Goal: Task Accomplishment & Management: Use online tool/utility

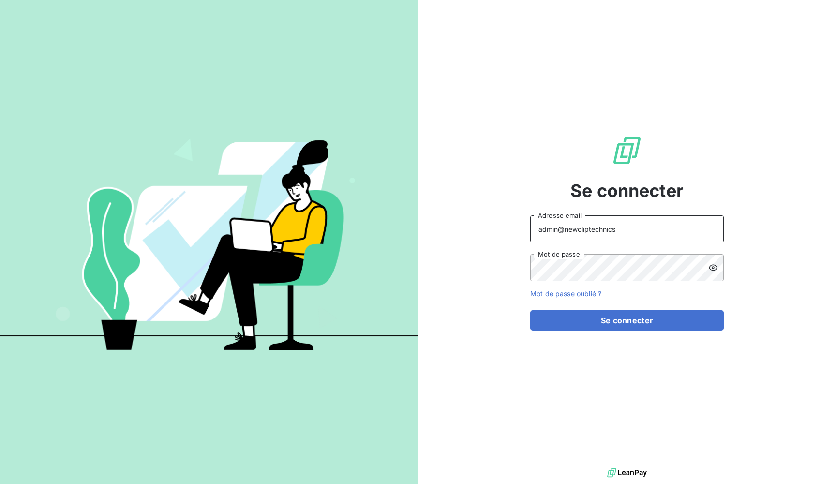
click at [601, 226] on input "admin@newcliptechnics" at bounding box center [627, 228] width 194 height 27
type input "admin@kiloutou"
click at [552, 205] on div "Se connecter admin@kiloutou Adresse email Mot de passe Mot de passe oublié ? Se…" at bounding box center [627, 233] width 194 height 466
click at [627, 320] on button "Se connecter" at bounding box center [627, 320] width 194 height 20
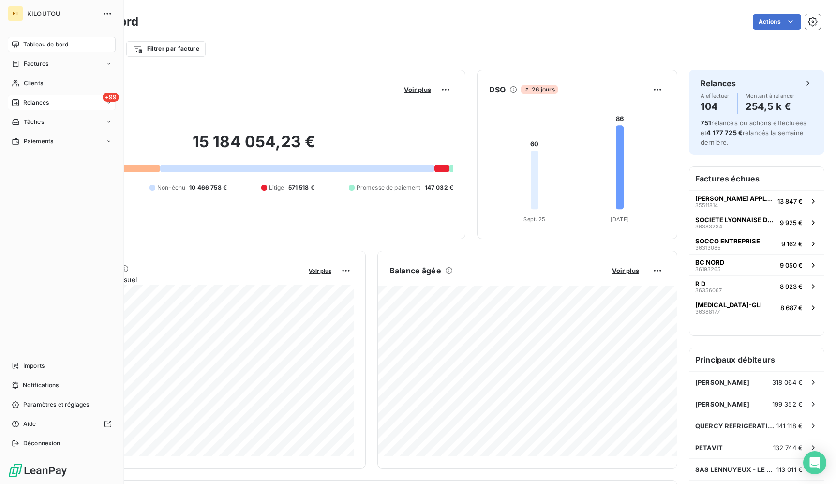
click at [28, 98] on span "Relances" at bounding box center [36, 102] width 26 height 9
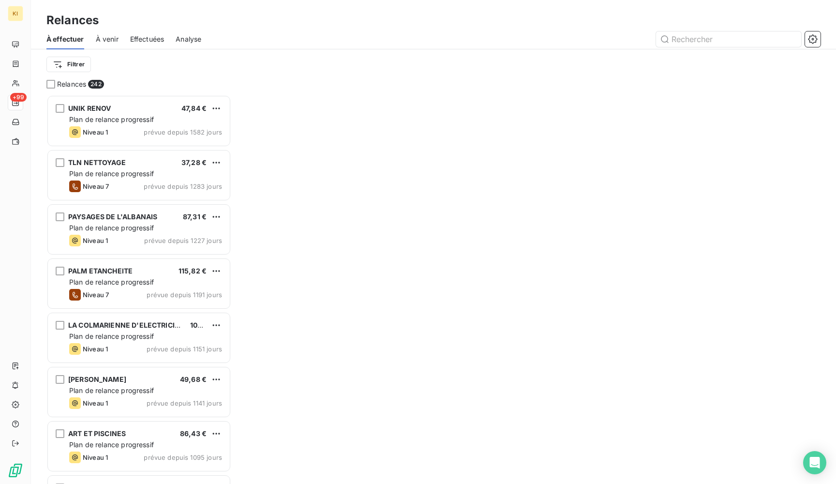
scroll to position [389, 185]
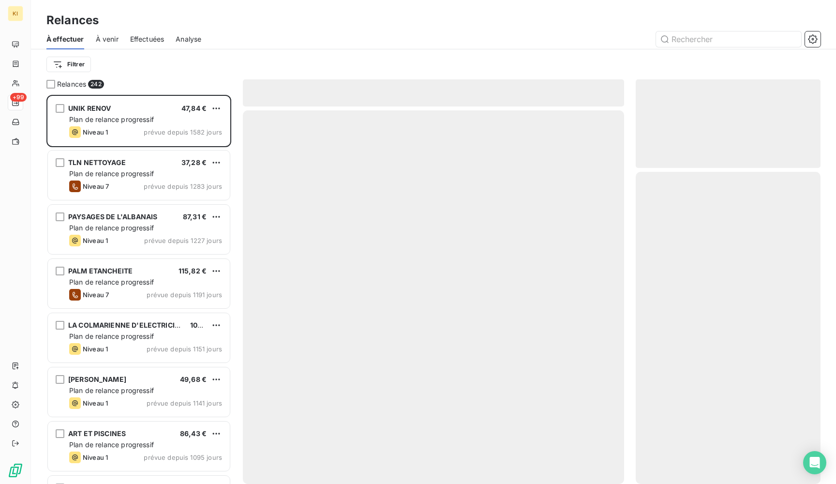
click at [153, 38] on span "Effectuées" at bounding box center [147, 39] width 34 height 10
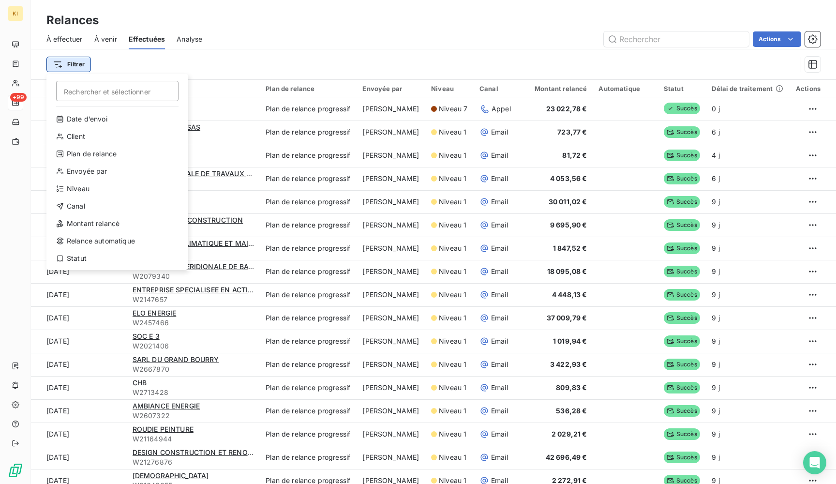
click at [80, 64] on html "KI +99 Relances À effectuer À venir Effectuées Analyse Actions Filtrer Recherch…" at bounding box center [418, 242] width 836 height 484
click at [91, 119] on div "Date d’envoi" at bounding box center [117, 118] width 134 height 15
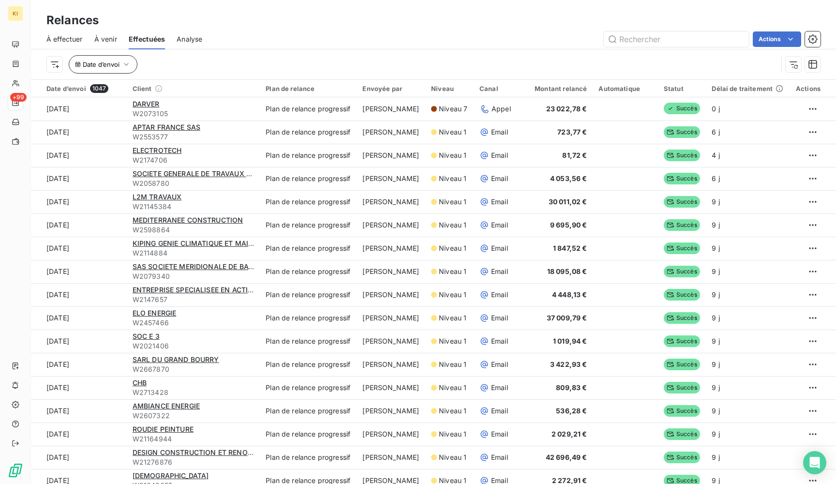
click at [119, 68] on span "Date d’envoi" at bounding box center [101, 64] width 37 height 8
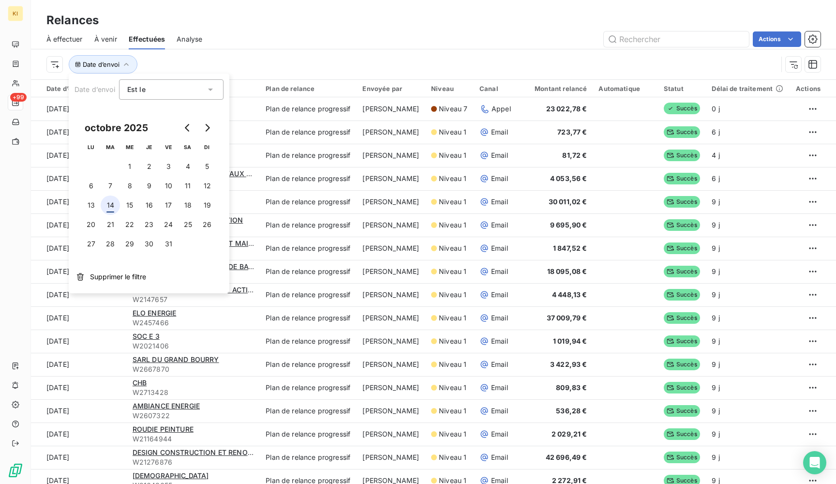
click at [112, 207] on button "14" at bounding box center [110, 205] width 19 height 19
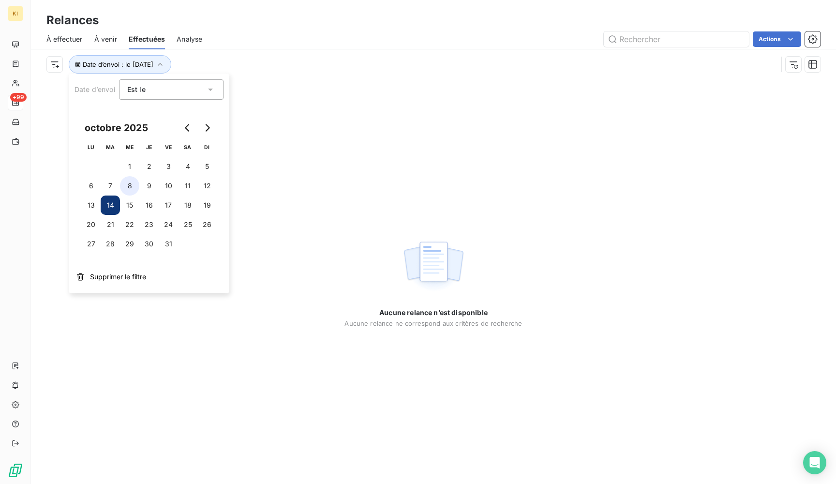
click at [129, 186] on button "8" at bounding box center [129, 185] width 19 height 19
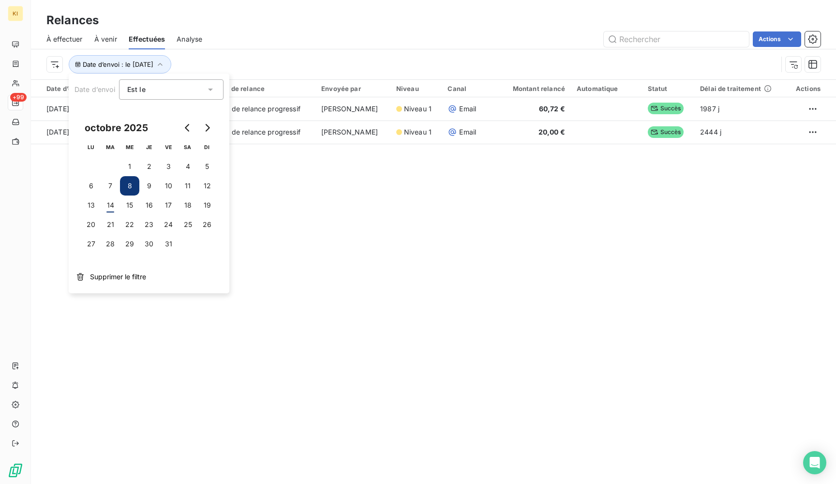
click at [163, 92] on div "Est le" at bounding box center [166, 90] width 78 height 14
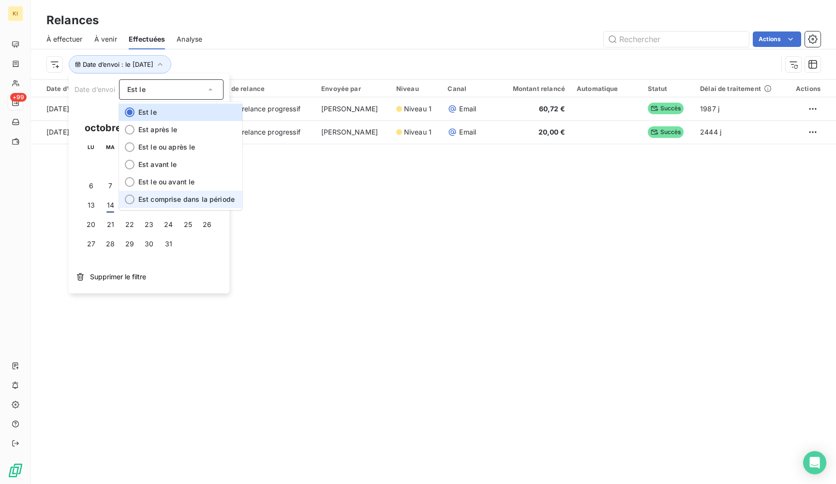
click at [149, 200] on span "Est comprise dans la période" at bounding box center [186, 199] width 96 height 8
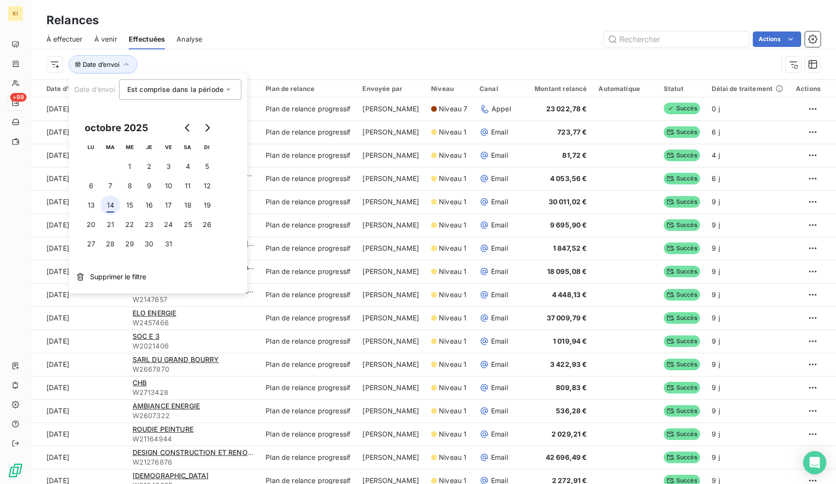
click at [114, 204] on button "14" at bounding box center [110, 205] width 19 height 19
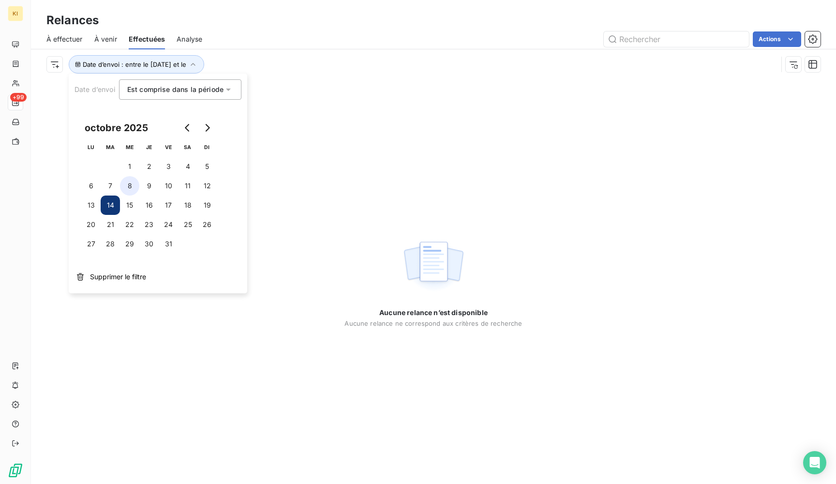
click at [127, 185] on button "8" at bounding box center [129, 185] width 19 height 19
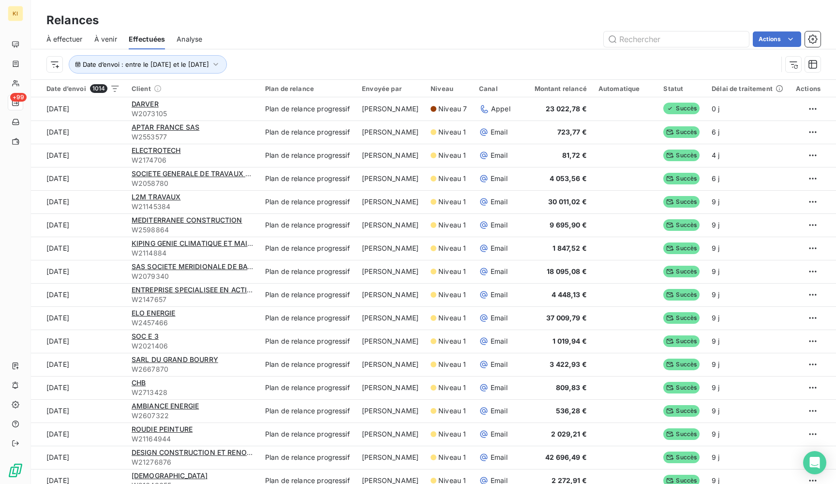
click at [289, 60] on div "Date d’envoi : entre le [DATE] et le [DATE]" at bounding box center [411, 64] width 731 height 18
click at [197, 64] on span "Date d’envoi : entre le [DATE] et le [DATE]" at bounding box center [146, 64] width 126 height 8
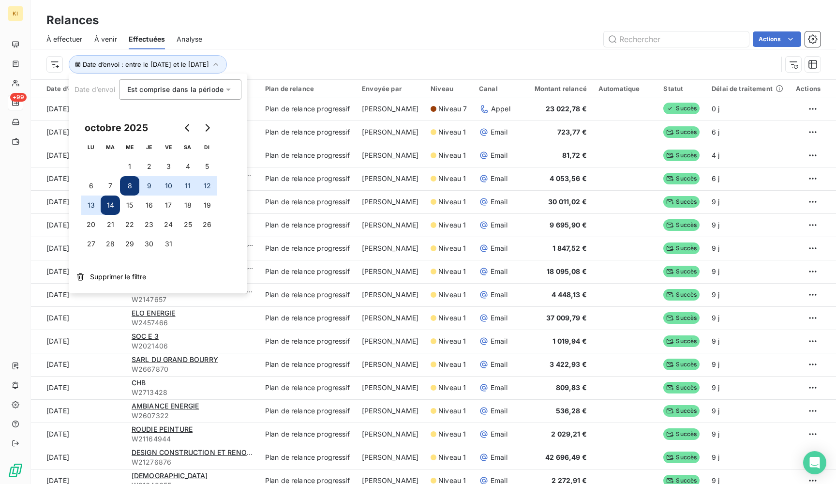
click at [93, 208] on button "13" at bounding box center [90, 205] width 19 height 19
click at [116, 204] on button "14" at bounding box center [110, 205] width 19 height 19
click at [133, 186] on button "8" at bounding box center [129, 185] width 19 height 19
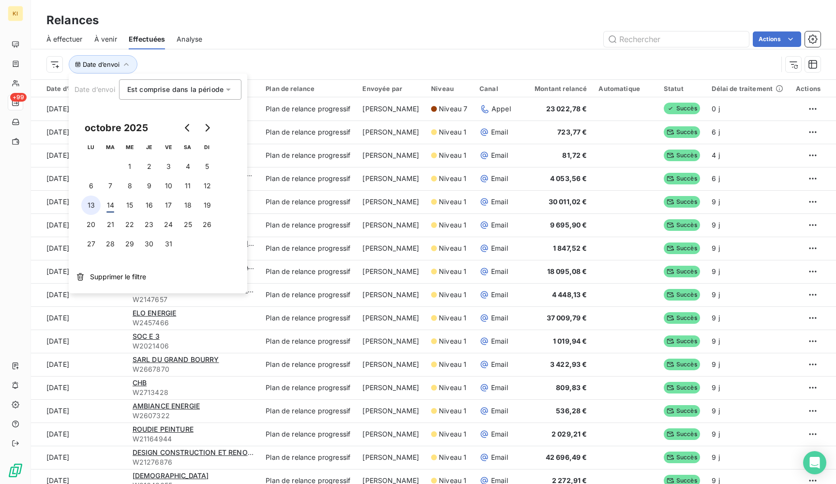
click at [88, 206] on button "13" at bounding box center [90, 205] width 19 height 19
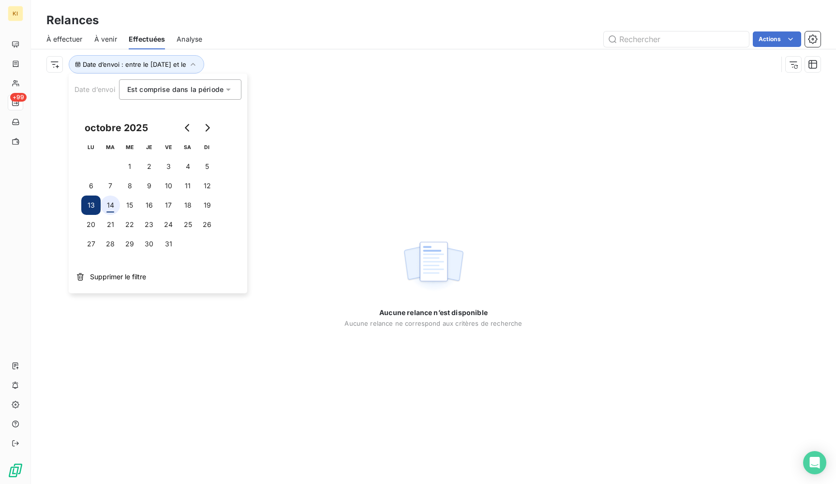
click at [106, 206] on button "14" at bounding box center [110, 205] width 19 height 19
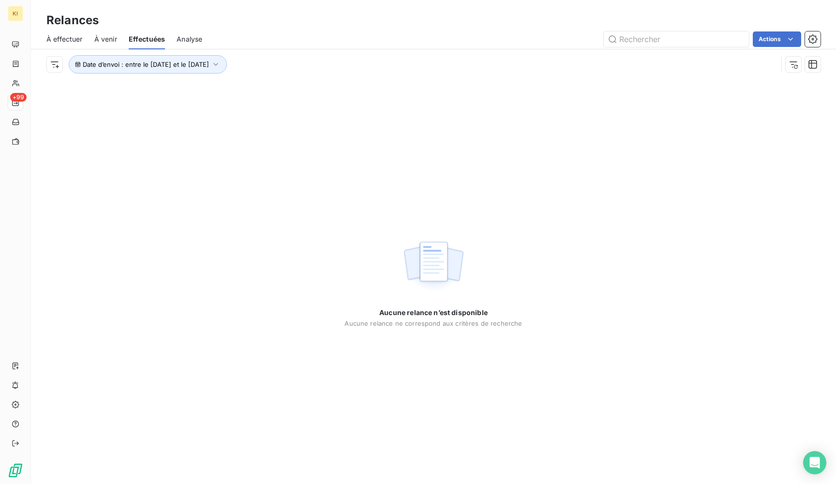
click at [302, 66] on div "Date d’envoi : entre le [DATE] et le [DATE]" at bounding box center [411, 64] width 731 height 18
click at [227, 57] on button "Date d’envoi : entre le [DATE] et le [DATE]" at bounding box center [148, 64] width 158 height 18
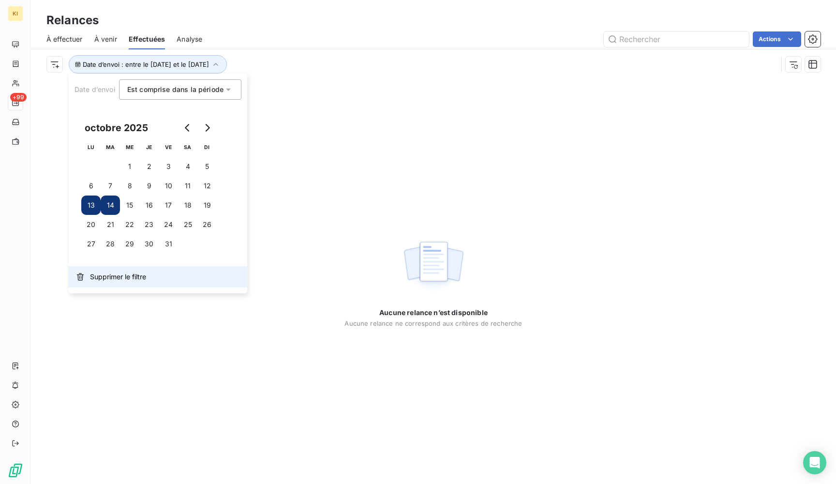
click at [112, 271] on button "Supprimer le filtre" at bounding box center [158, 276] width 179 height 21
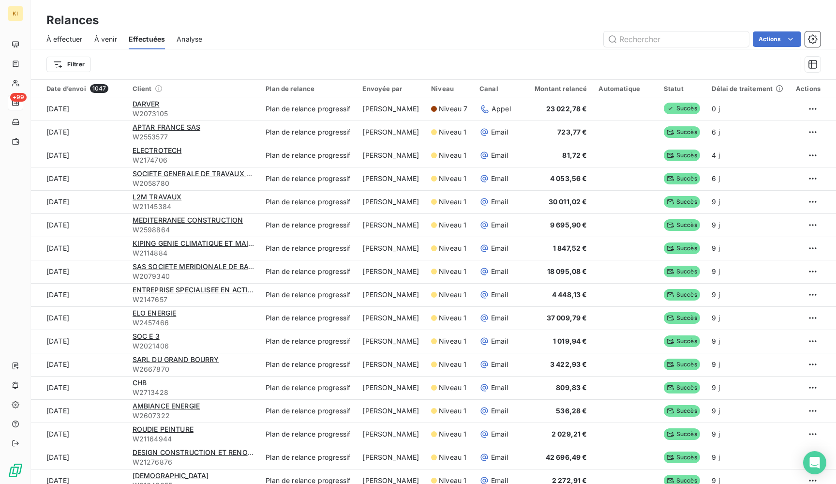
click at [68, 34] on span "À effectuer" at bounding box center [64, 39] width 36 height 10
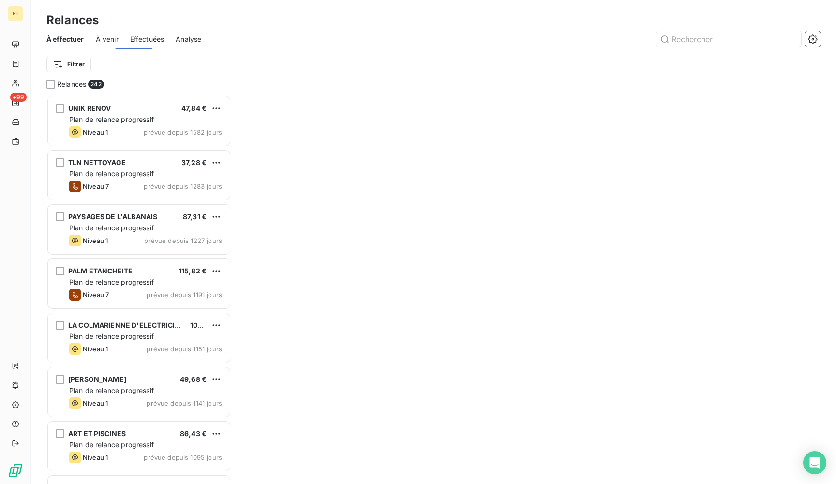
scroll to position [389, 185]
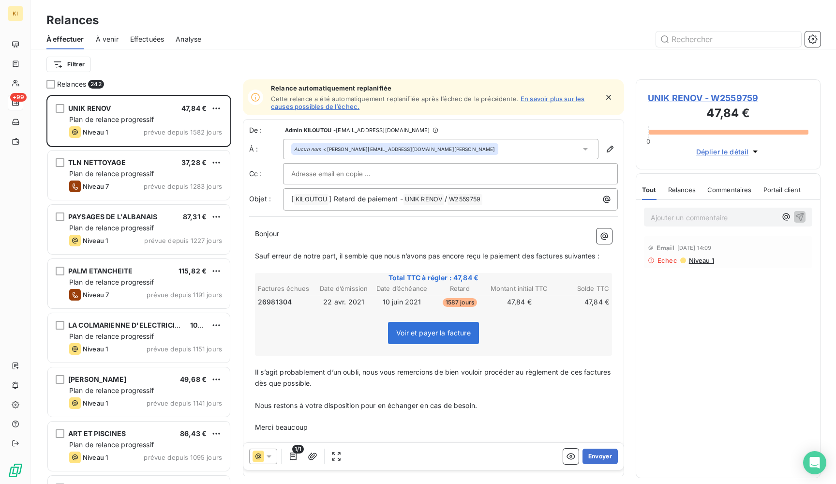
click at [167, 41] on div "À effectuer À venir Effectuées Analyse" at bounding box center [433, 39] width 805 height 20
click at [156, 39] on span "Effectuées" at bounding box center [147, 39] width 34 height 10
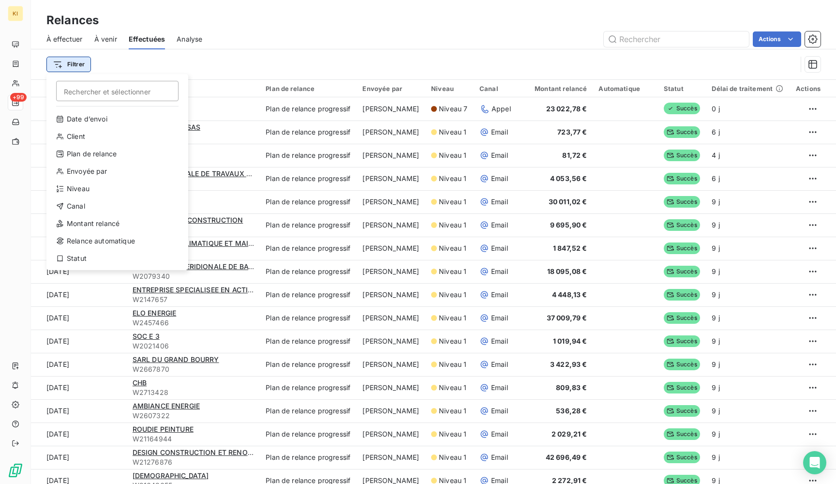
click at [70, 67] on html "KI +99 Relances À effectuer À venir Effectuées Analyse Actions Filtrer Recherch…" at bounding box center [418, 242] width 836 height 484
click at [96, 126] on div "Date d’envoi" at bounding box center [117, 118] width 134 height 15
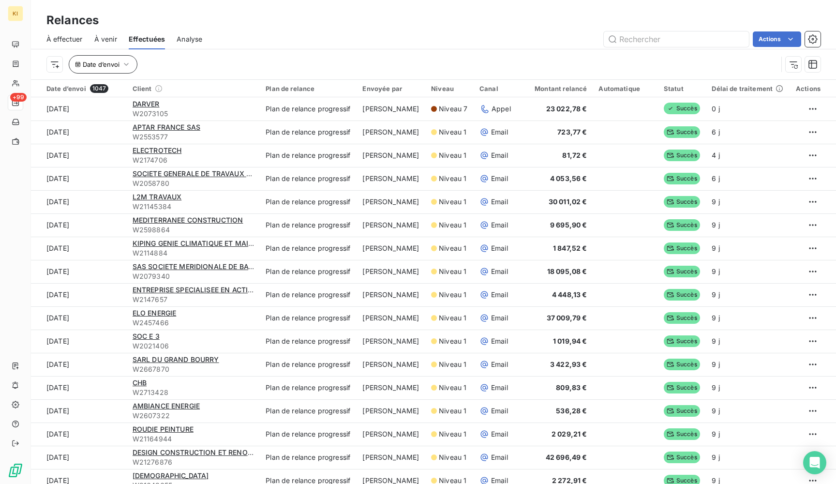
click at [117, 63] on span "Date d’envoi" at bounding box center [101, 64] width 37 height 8
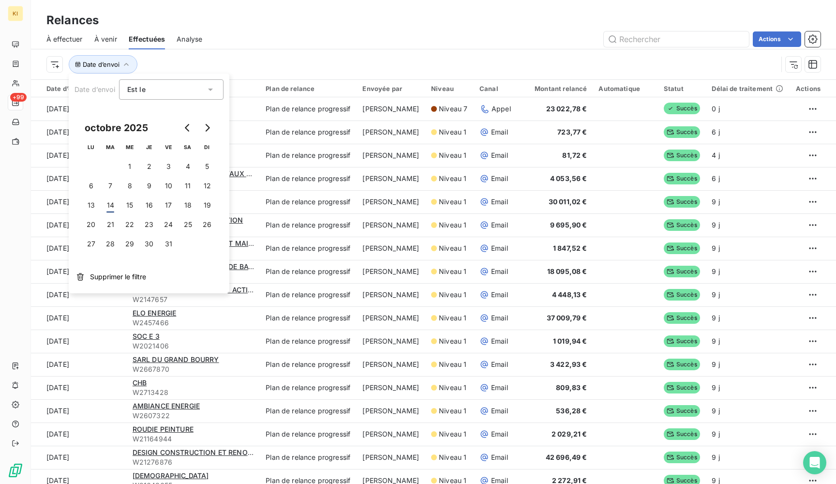
click at [184, 89] on div "Est le eq" at bounding box center [166, 90] width 78 height 14
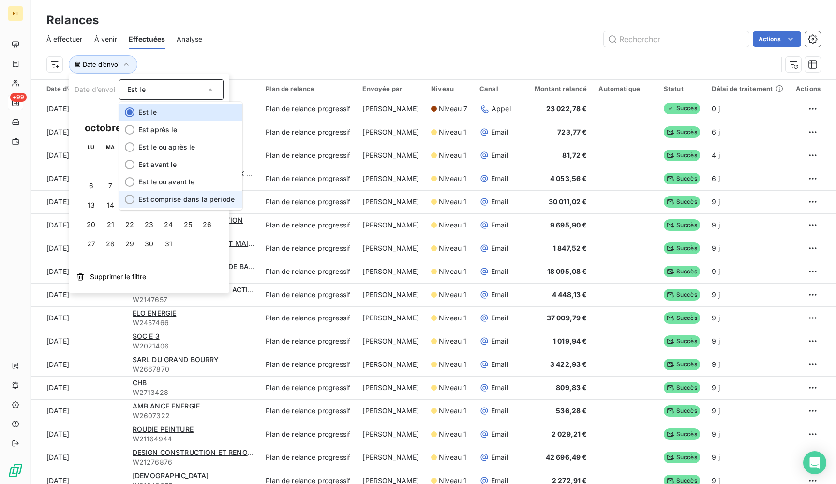
click at [166, 202] on span "Est comprise dans la période" at bounding box center [186, 199] width 96 height 8
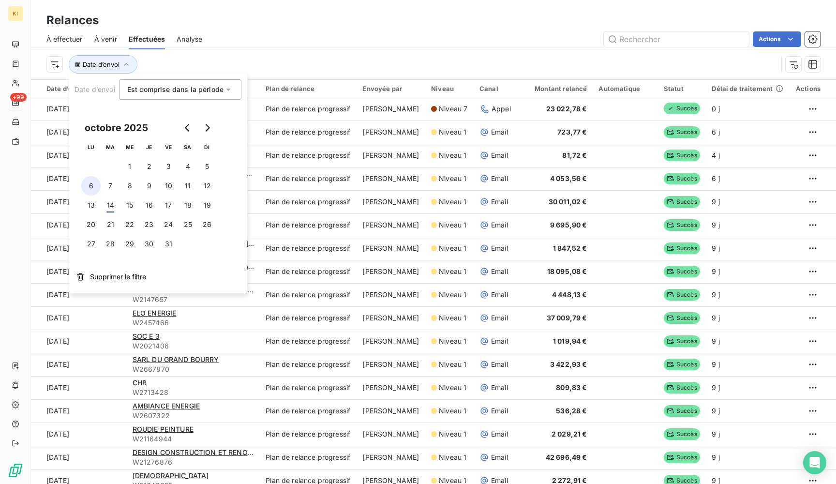
click at [91, 187] on button "6" at bounding box center [90, 185] width 19 height 19
click at [208, 182] on button "12" at bounding box center [206, 185] width 19 height 19
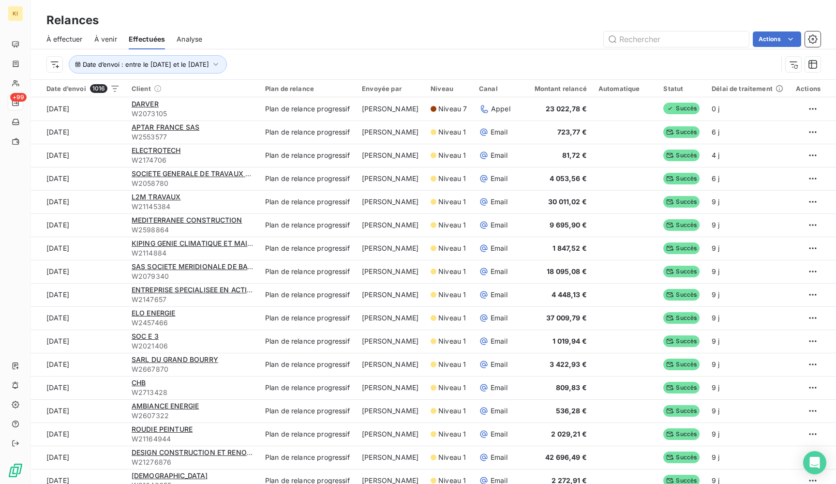
click at [300, 60] on div "Date d’envoi : entre le [DATE] et le [DATE]" at bounding box center [411, 64] width 731 height 18
click at [55, 61] on html "KI +99 Relances À effectuer À venir Effectuées Analyse Actions Date d’envoi : e…" at bounding box center [418, 242] width 836 height 484
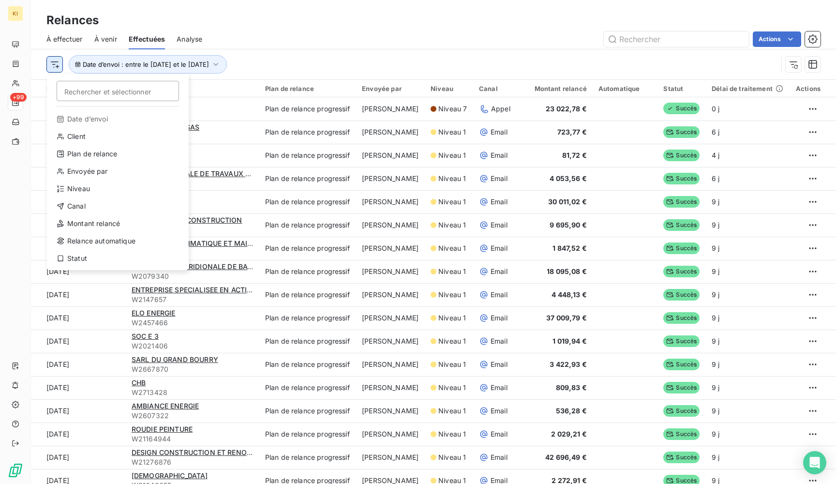
click at [55, 61] on html "KI +99 Relances À effectuer À venir Effectuées Analyse Actions Rechercher et sé…" at bounding box center [418, 242] width 836 height 484
click at [58, 64] on html "KI +99 Relances À effectuer À venir Effectuées Analyse Actions Rechercher et sé…" at bounding box center [418, 242] width 836 height 484
click at [92, 262] on div "Statut" at bounding box center [118, 258] width 134 height 15
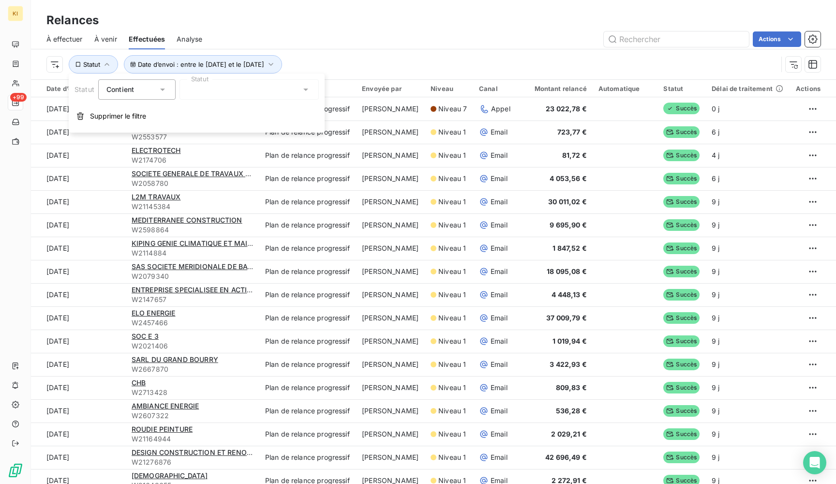
click at [136, 88] on div "Contient" at bounding box center [131, 90] width 51 height 14
click at [135, 130] on span "Ne contient pas" at bounding box center [144, 129] width 52 height 8
click at [213, 86] on div at bounding box center [249, 89] width 139 height 20
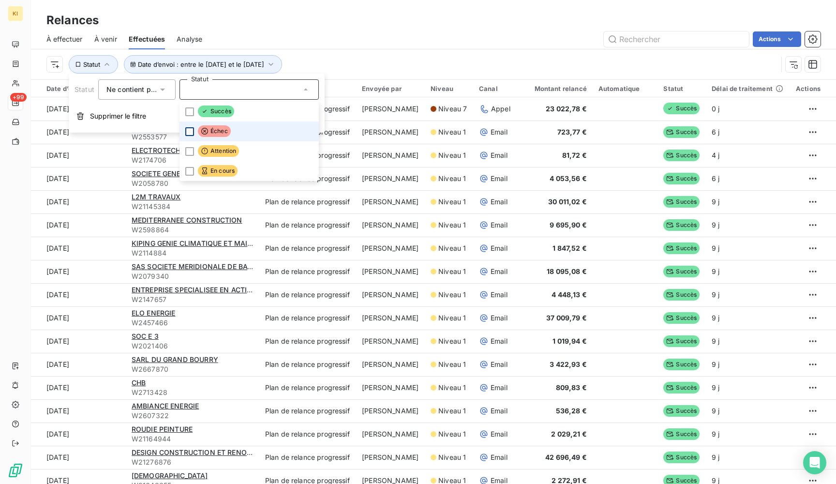
click at [186, 131] on div at bounding box center [189, 131] width 9 height 9
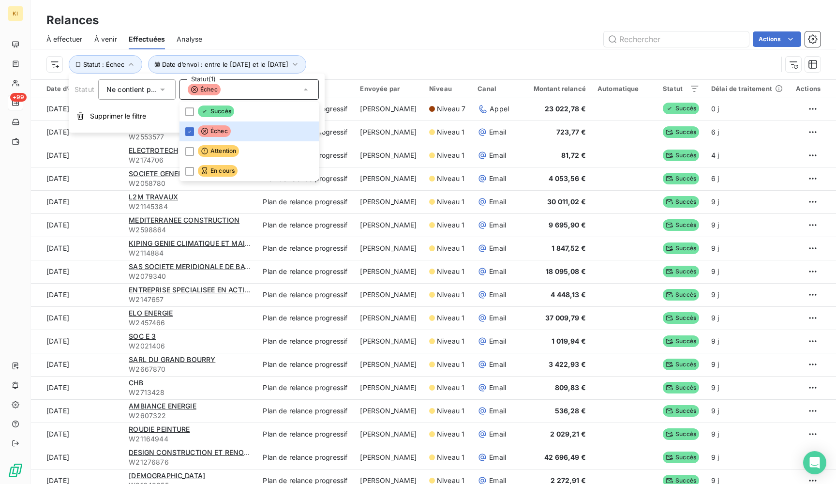
click at [383, 55] on div "Date d’envoi : entre le [DATE] et le [DATE] Statut : Échec" at bounding box center [411, 64] width 731 height 18
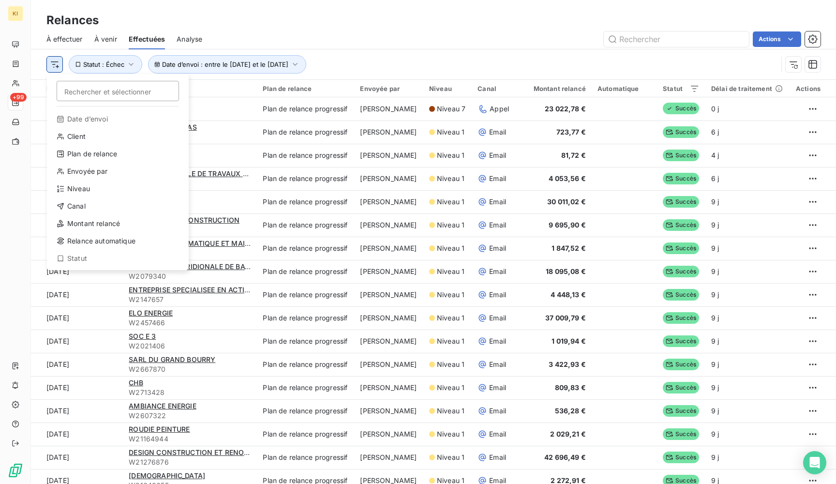
click at [53, 66] on html "KI +99 Relances À effectuer À venir Effectuées Analyse Actions Rechercher et sé…" at bounding box center [418, 242] width 836 height 484
click at [91, 192] on div "Niveau" at bounding box center [118, 188] width 134 height 15
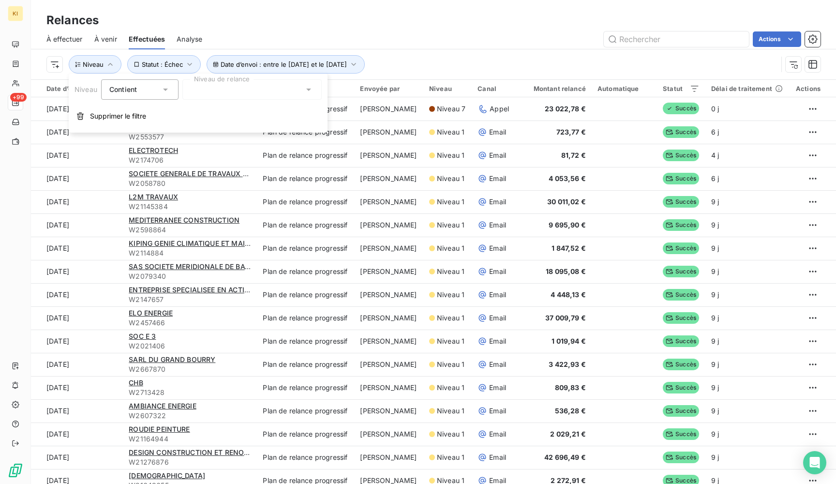
click at [222, 94] on div at bounding box center [251, 89] width 139 height 20
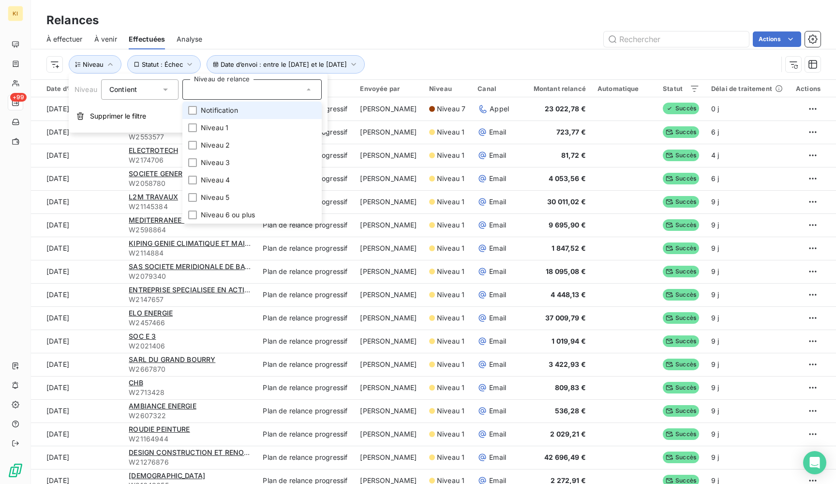
click at [121, 90] on span "Contient" at bounding box center [123, 89] width 28 height 8
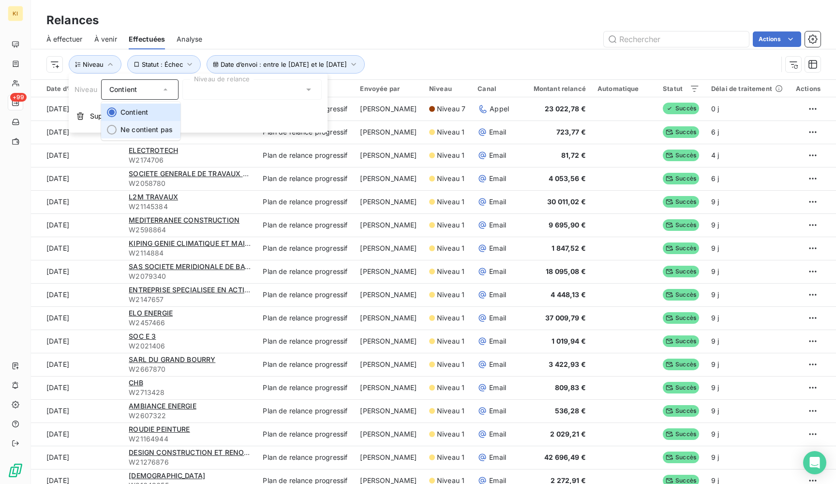
click at [131, 127] on span "Ne contient pas" at bounding box center [147, 129] width 52 height 8
click at [203, 98] on div at bounding box center [251, 89] width 139 height 20
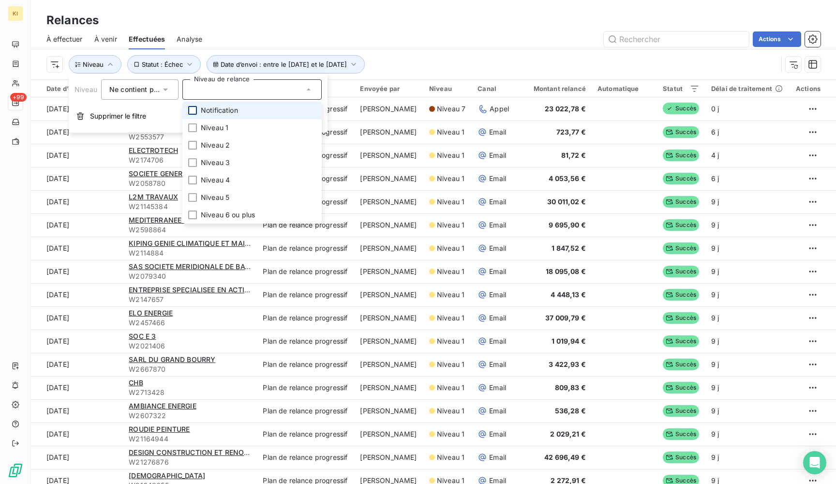
click at [193, 111] on div at bounding box center [192, 110] width 9 height 9
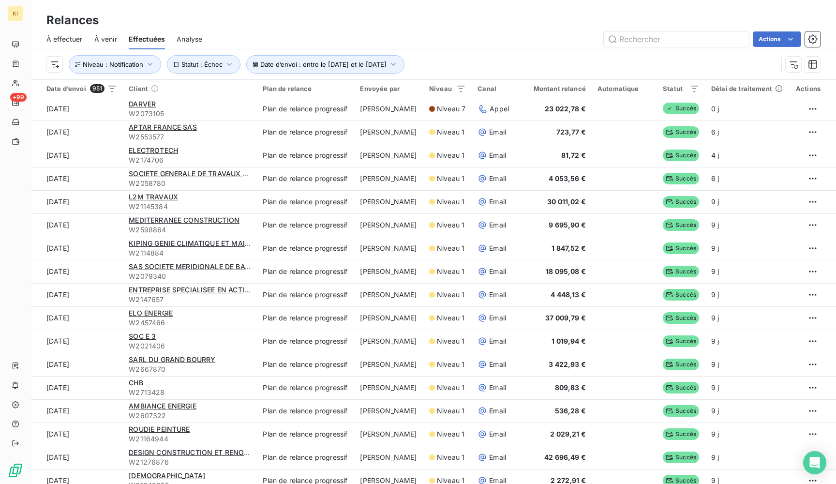
click at [524, 55] on div "Date d’envoi : entre le [DATE] et le [DATE] Niveau : Notification Statut : Échec" at bounding box center [433, 64] width 774 height 30
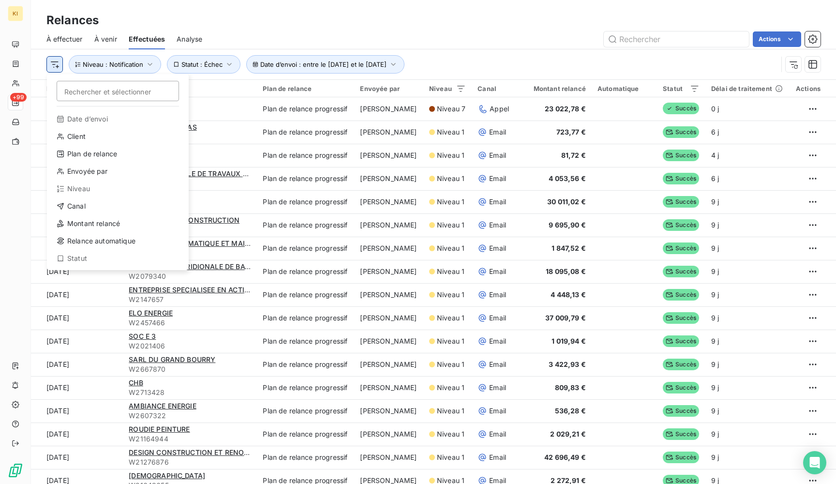
click at [52, 66] on html "KI +99 Relances À effectuer À venir Effectuées Analyse Actions Rechercher et sé…" at bounding box center [418, 242] width 836 height 484
click at [236, 19] on html "KI +99 Relances À effectuer À venir Effectuées Analyse Actions Rechercher et sé…" at bounding box center [418, 242] width 836 height 484
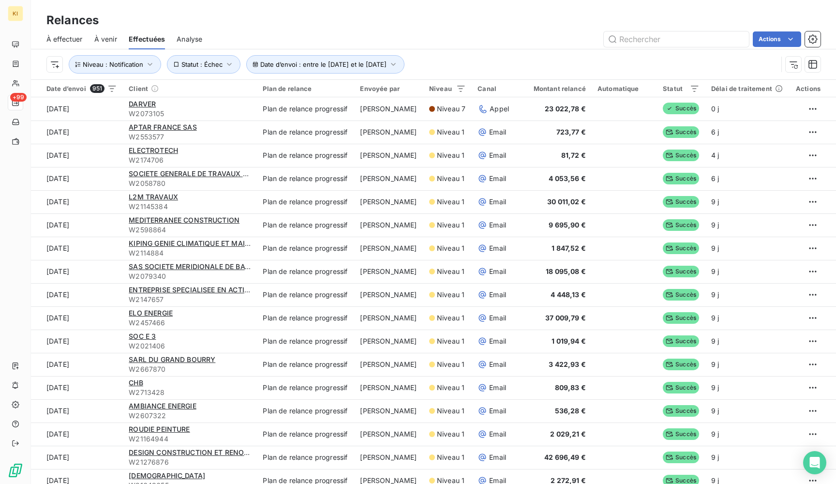
click at [103, 37] on span "À venir" at bounding box center [105, 39] width 23 height 10
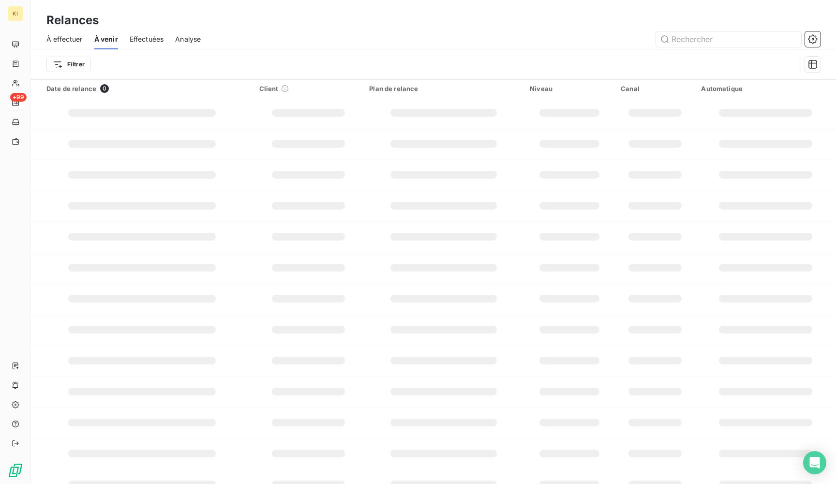
click at [151, 45] on div "Effectuées" at bounding box center [147, 39] width 34 height 20
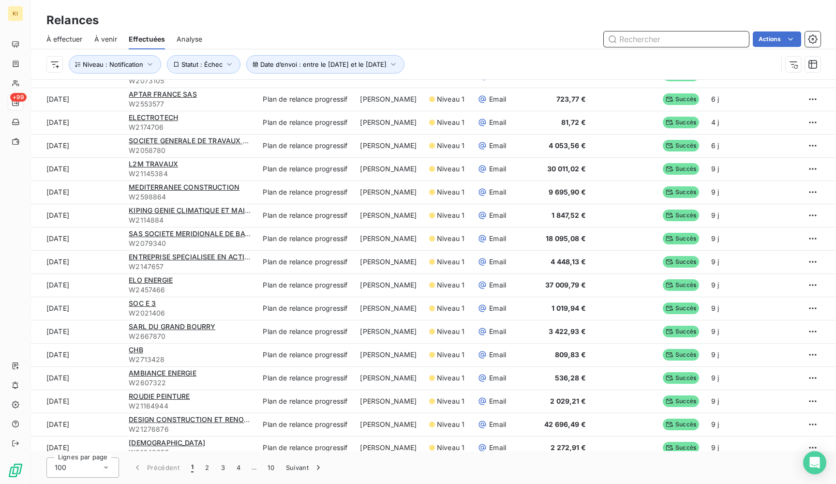
click at [102, 42] on span "À venir" at bounding box center [105, 39] width 23 height 10
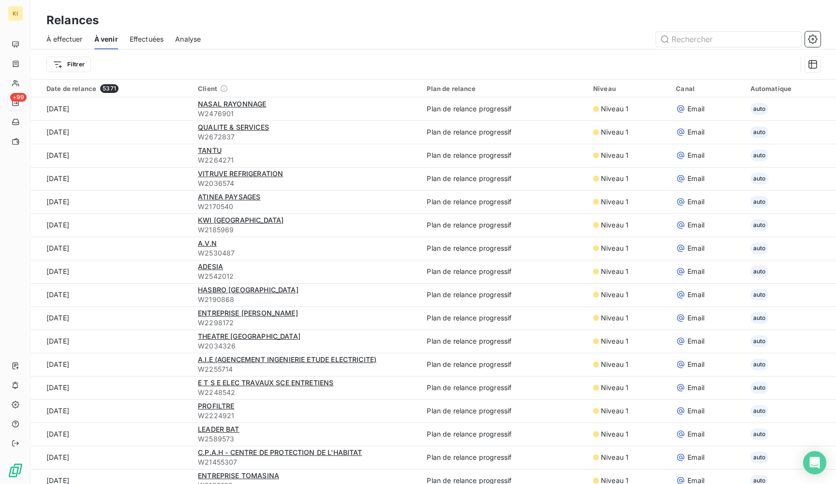
click at [151, 35] on span "Effectuées" at bounding box center [147, 39] width 34 height 10
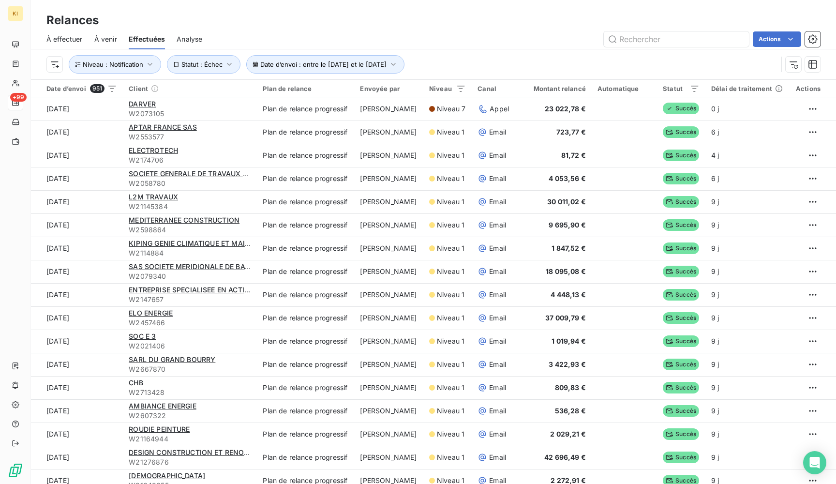
click at [185, 39] on span "Analyse" at bounding box center [190, 39] width 26 height 10
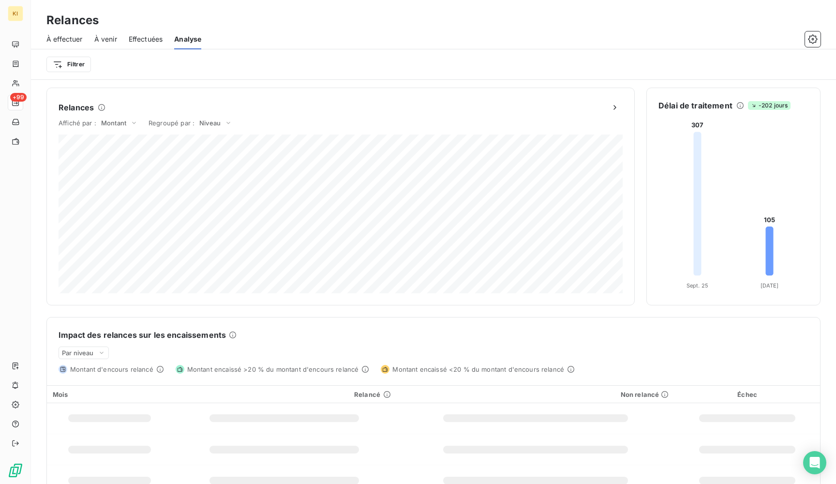
click at [151, 35] on span "Effectuées" at bounding box center [146, 39] width 34 height 10
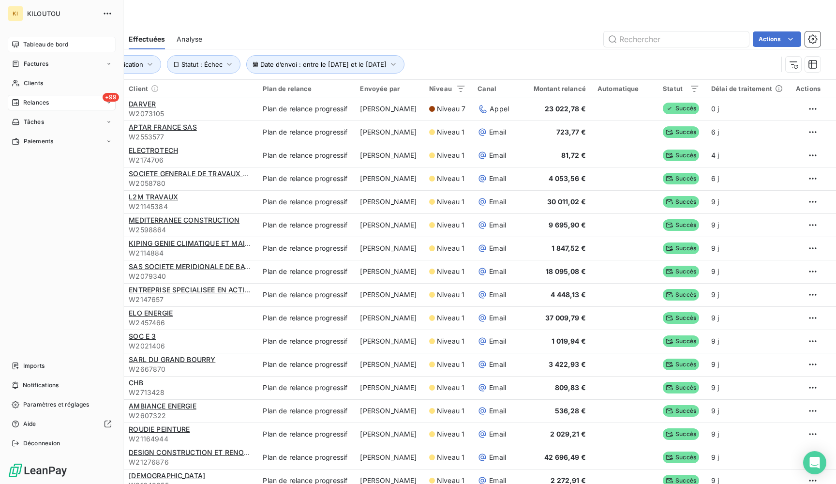
click at [25, 45] on span "Tableau de bord" at bounding box center [45, 44] width 45 height 9
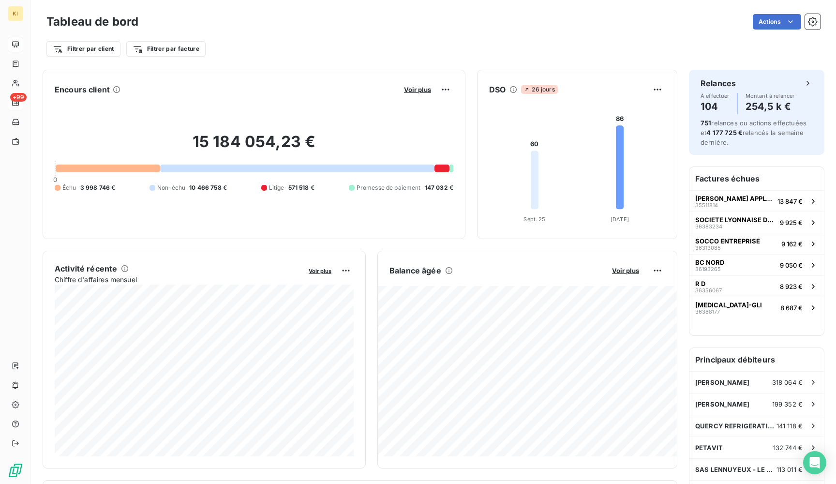
drag, startPoint x: 291, startPoint y: 53, endPoint x: 157, endPoint y: 24, distance: 137.2
click at [157, 24] on div "Tableau de bord Actions Filtrer par client Filtrer par facture" at bounding box center [433, 35] width 774 height 46
click at [157, 24] on div "Actions" at bounding box center [485, 21] width 671 height 15
drag, startPoint x: 46, startPoint y: 20, endPoint x: 161, endPoint y: 20, distance: 114.7
click at [161, 20] on div "Tableau de bord Actions Filtrer par client Filtrer par facture" at bounding box center [433, 32] width 805 height 64
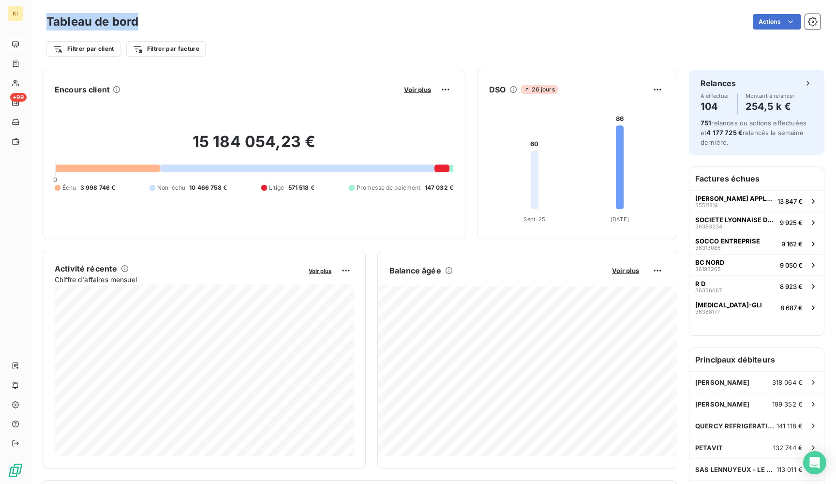
click at [161, 20] on div "Actions" at bounding box center [485, 21] width 671 height 15
drag, startPoint x: 222, startPoint y: 49, endPoint x: 44, endPoint y: 22, distance: 180.6
click at [44, 22] on div "Tableau de bord Actions Filtrer par client Filtrer par facture" at bounding box center [433, 32] width 805 height 64
drag, startPoint x: 49, startPoint y: 18, endPoint x: 225, endPoint y: 58, distance: 180.7
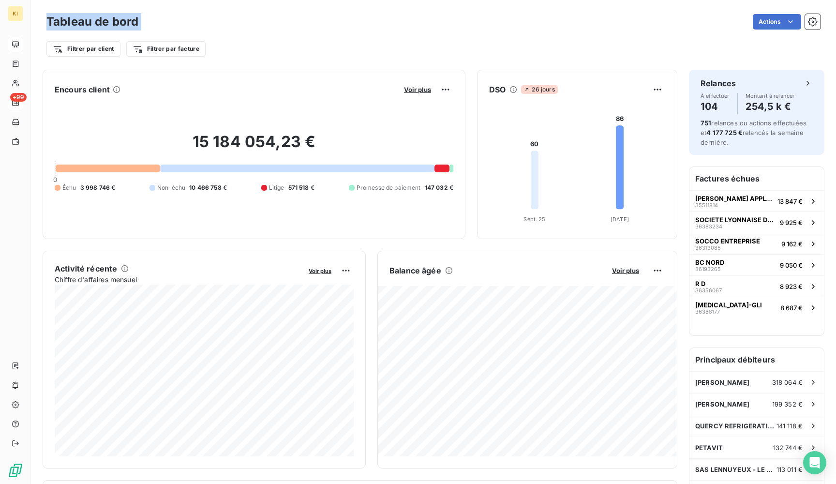
click at [225, 59] on div "Tableau de bord Actions Filtrer par client Filtrer par facture" at bounding box center [433, 32] width 805 height 64
click at [225, 58] on div "Tableau de bord Actions Filtrer par client Filtrer par facture" at bounding box center [433, 32] width 805 height 64
